Goal: Task Accomplishment & Management: Complete application form

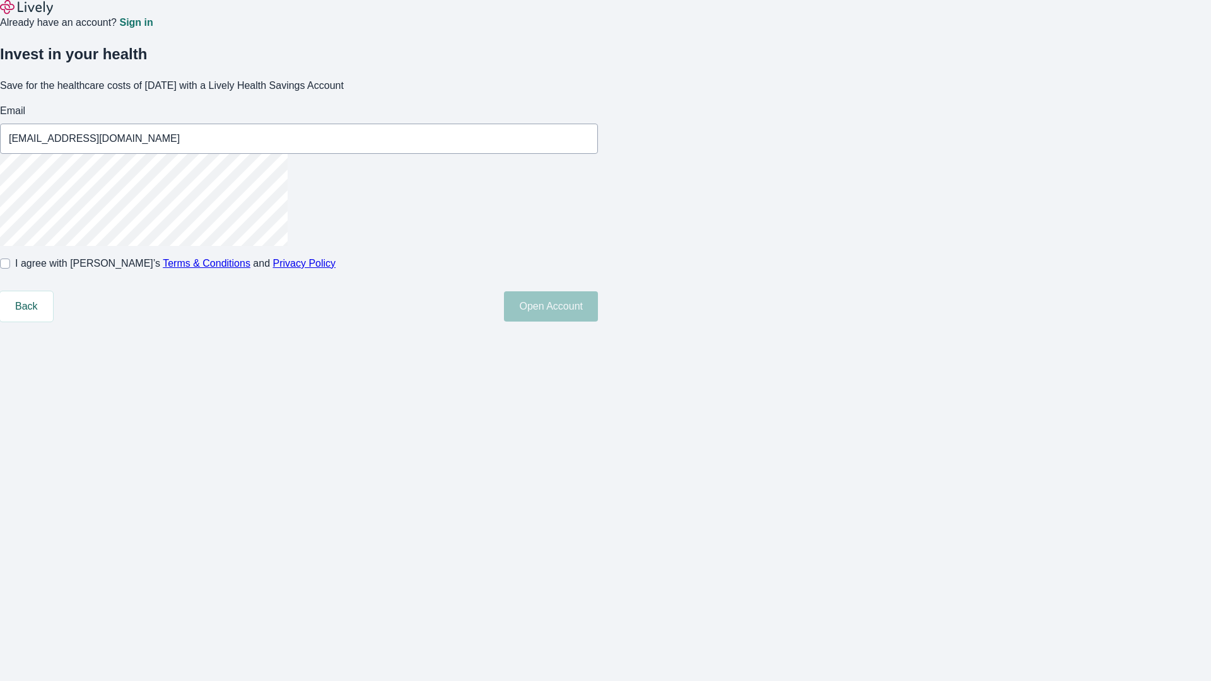
click at [10, 269] on input "I agree with Lively’s Terms & Conditions and Privacy Policy" at bounding box center [5, 264] width 10 height 10
checkbox input "true"
click at [598, 322] on button "Open Account" at bounding box center [551, 306] width 94 height 30
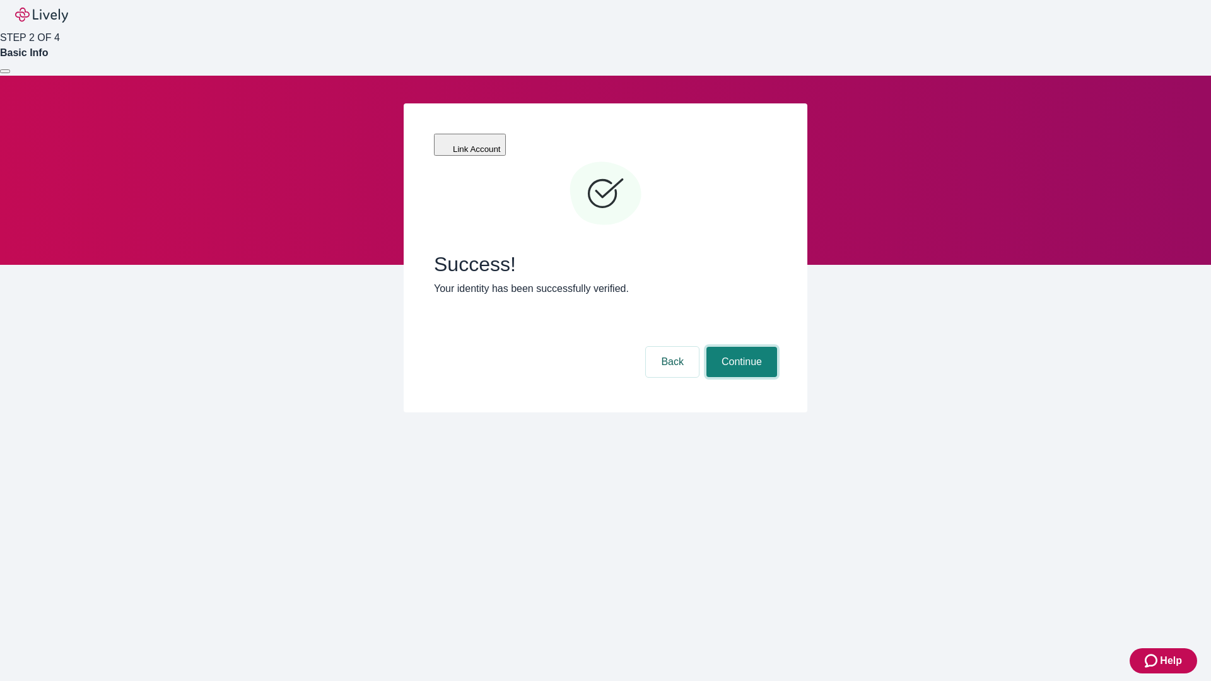
click at [740, 347] on button "Continue" at bounding box center [741, 362] width 71 height 30
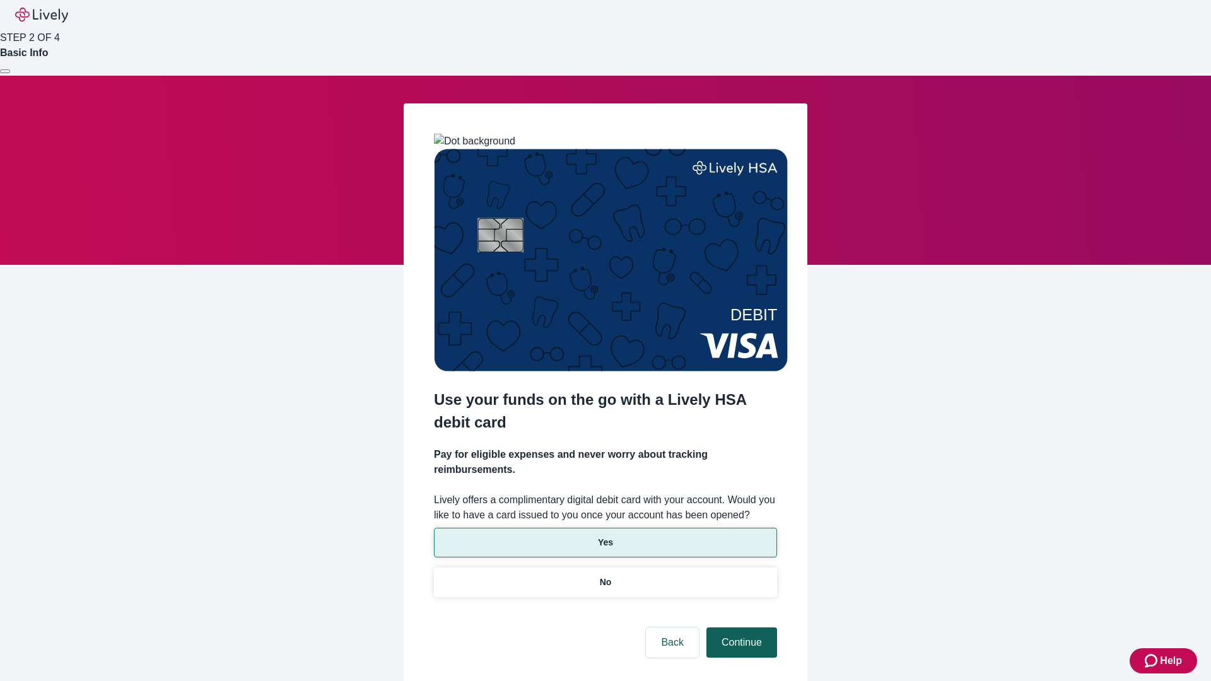
click at [605, 536] on p "Yes" at bounding box center [605, 542] width 15 height 13
click at [740, 628] on button "Continue" at bounding box center [741, 643] width 71 height 30
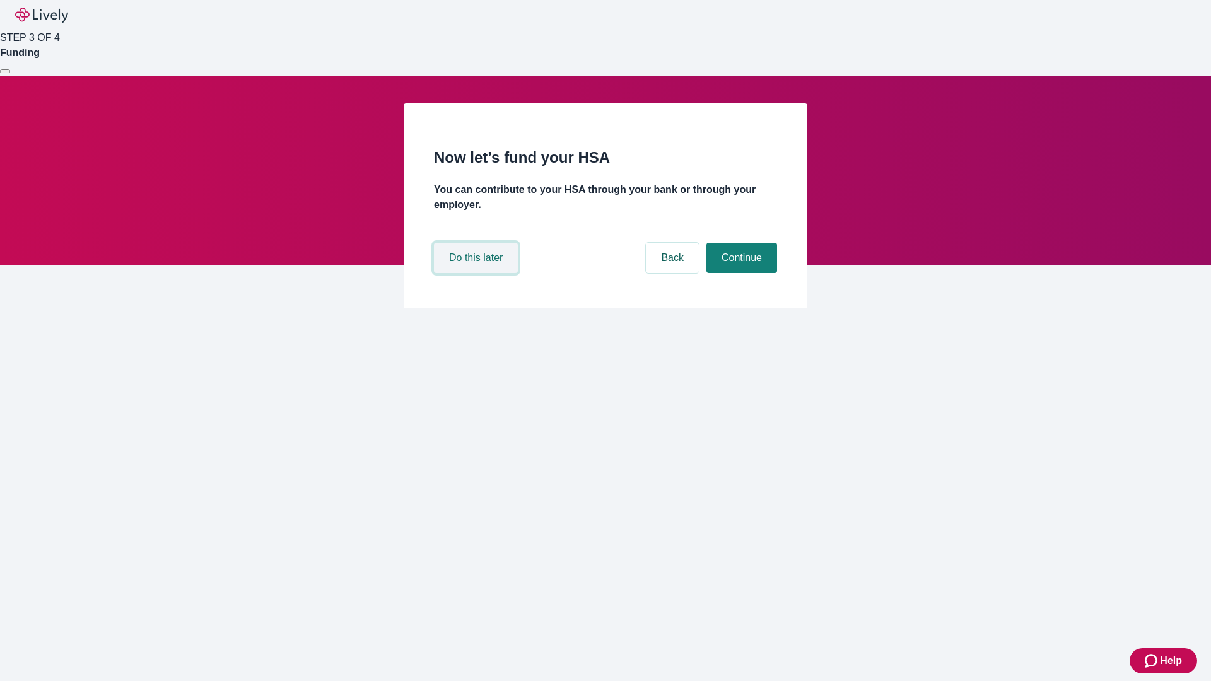
click at [477, 273] on button "Do this later" at bounding box center [476, 258] width 84 height 30
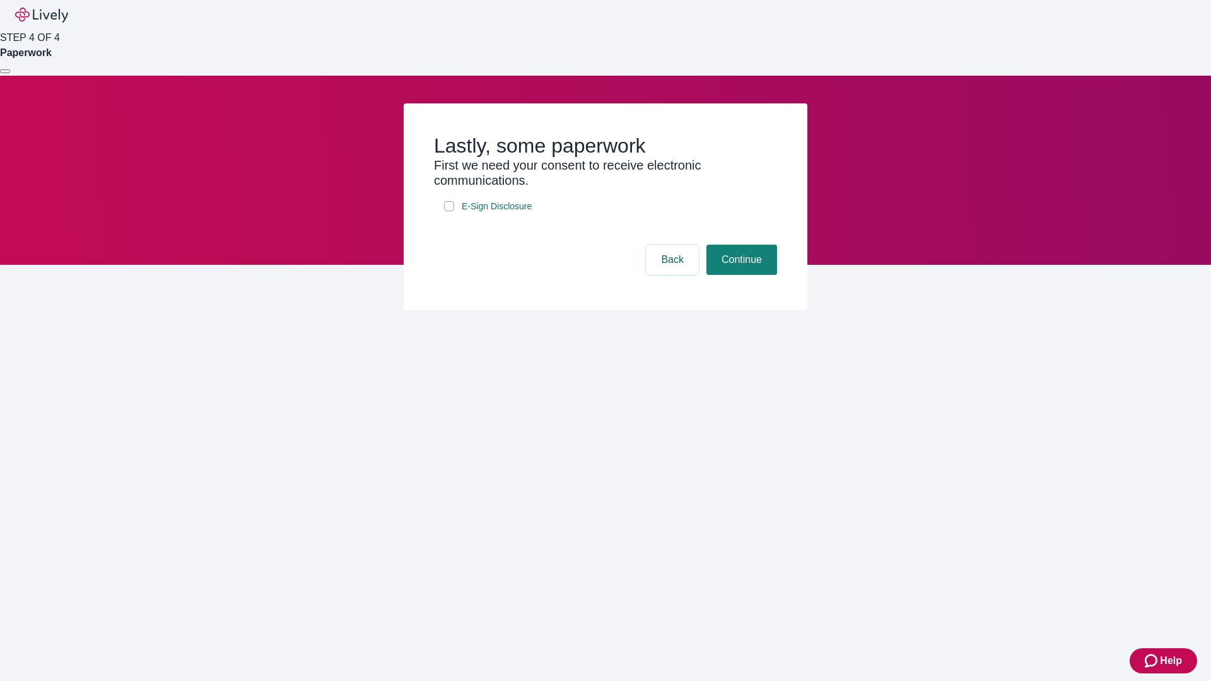
click at [449, 211] on input "E-Sign Disclosure" at bounding box center [449, 206] width 10 height 10
checkbox input "true"
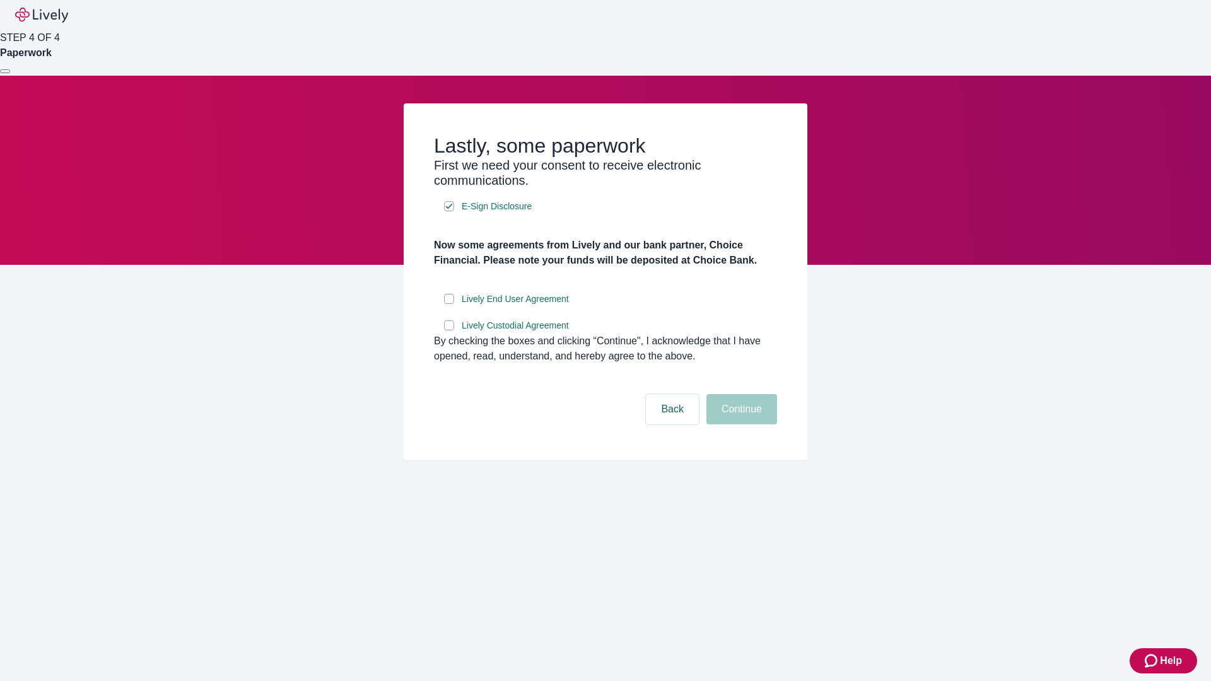
click at [449, 304] on input "Lively End User Agreement" at bounding box center [449, 299] width 10 height 10
checkbox input "true"
click at [449, 331] on input "Lively Custodial Agreement" at bounding box center [449, 325] width 10 height 10
checkbox input "true"
click at [740, 425] on button "Continue" at bounding box center [741, 409] width 71 height 30
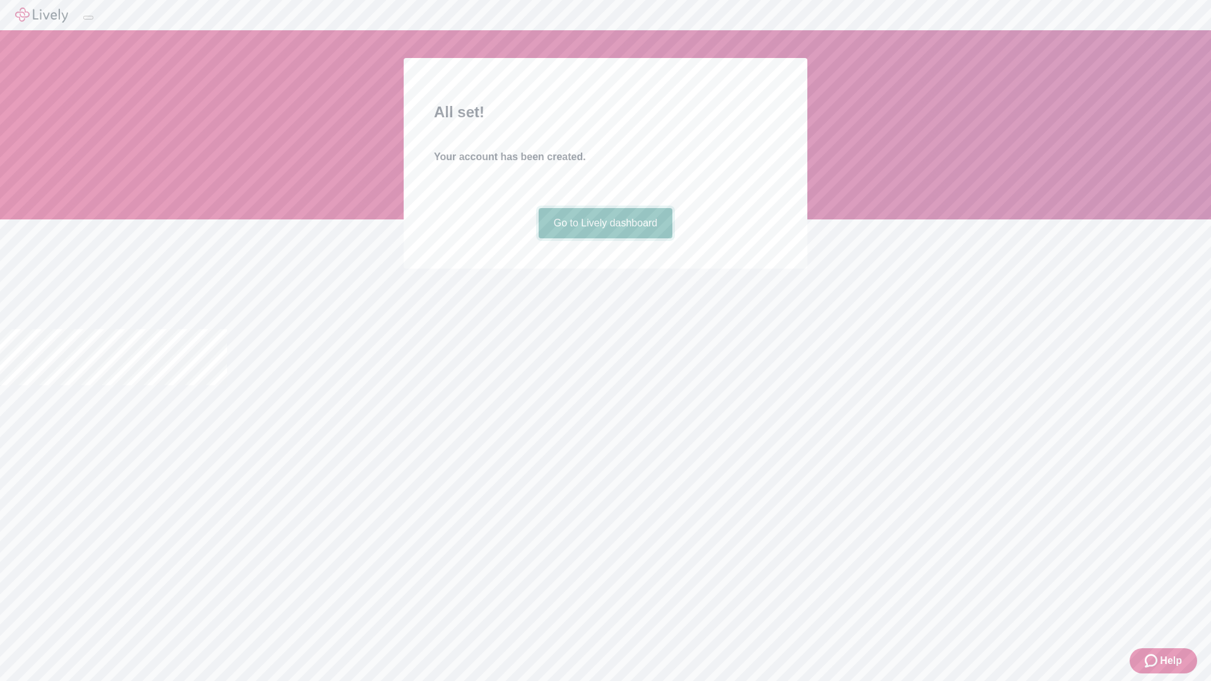
click at [605, 238] on link "Go to Lively dashboard" at bounding box center [606, 223] width 134 height 30
